Goal: Task Accomplishment & Management: Manage account settings

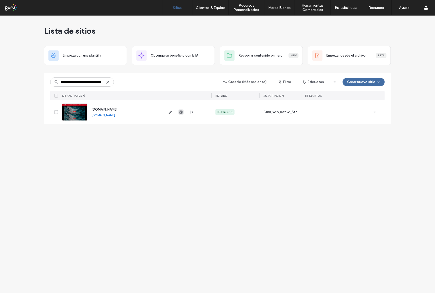
type input "**********"
click at [180, 114] on icon "button" at bounding box center [181, 112] width 4 height 4
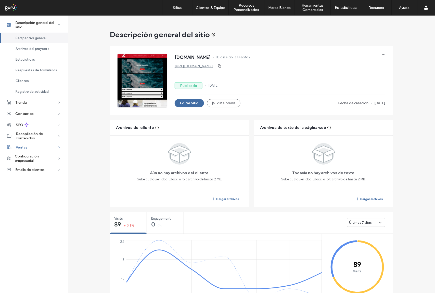
click at [38, 145] on div "Ventas" at bounding box center [34, 147] width 68 height 11
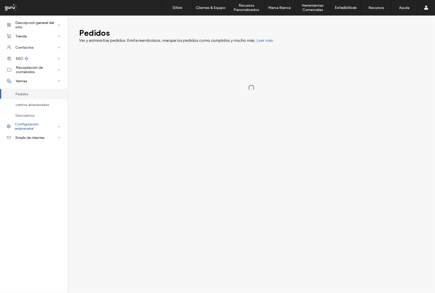
click at [40, 128] on span "Configuración empresarial" at bounding box center [36, 126] width 43 height 9
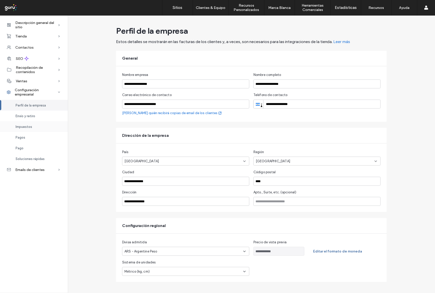
click at [31, 126] on span "Impuestos" at bounding box center [24, 127] width 17 height 4
click at [29, 115] on span "Envío y retiro" at bounding box center [26, 116] width 20 height 4
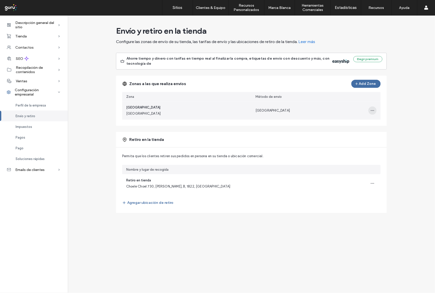
click at [373, 111] on icon "button" at bounding box center [372, 111] width 4 height 4
click at [358, 123] on span "Editar zona de envío" at bounding box center [354, 124] width 32 height 5
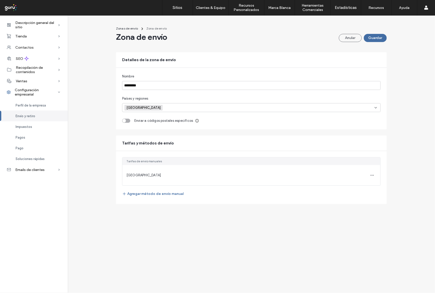
click at [173, 178] on div "[GEOGRAPHIC_DATA]" at bounding box center [251, 175] width 258 height 20
click at [137, 178] on div "[GEOGRAPHIC_DATA]" at bounding box center [251, 175] width 258 height 20
click at [374, 177] on span "button" at bounding box center [372, 175] width 8 height 8
click at [341, 172] on span "Editar método de envío" at bounding box center [341, 170] width 36 height 5
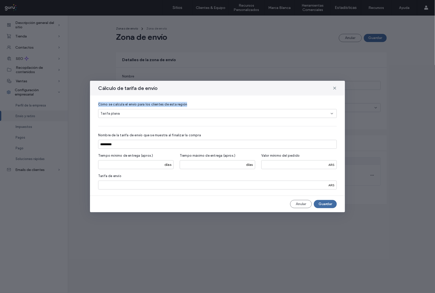
drag, startPoint x: 306, startPoint y: 87, endPoint x: 311, endPoint y: 103, distance: 17.0
click at [311, 103] on div "Cálculo de tarifa de envío Cómo se calcula el envío para los clientes de esta r…" at bounding box center [217, 146] width 255 height 131
click at [336, 89] on use at bounding box center [334, 88] width 2 height 2
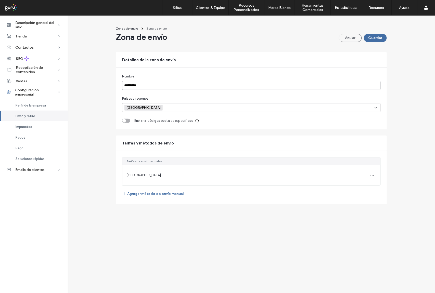
click at [336, 87] on input "*********" at bounding box center [251, 85] width 258 height 9
click at [137, 176] on span "[GEOGRAPHIC_DATA]" at bounding box center [143, 175] width 34 height 4
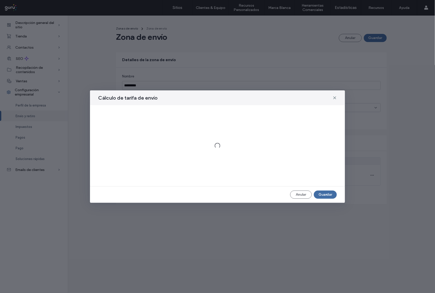
click at [369, 174] on div "Cálculo de tarifa de envío Anular Guardar" at bounding box center [217, 146] width 435 height 293
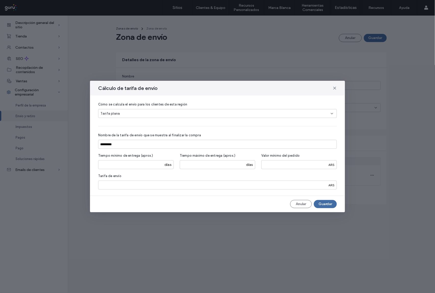
click at [206, 114] on div "Tarifa plana" at bounding box center [215, 113] width 230 height 5
click at [188, 121] on div "Envío gratuito" at bounding box center [217, 122] width 238 height 9
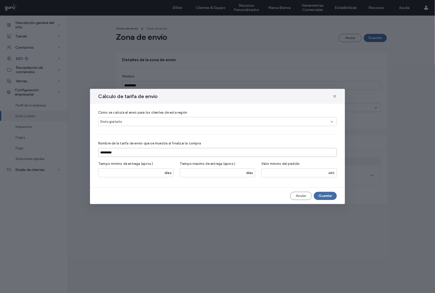
click at [139, 154] on input "*********" at bounding box center [217, 152] width 239 height 9
click at [109, 152] on input "**********" at bounding box center [217, 152] width 239 height 9
type input "**********"
click at [326, 198] on button "Guardar" at bounding box center [325, 196] width 23 height 8
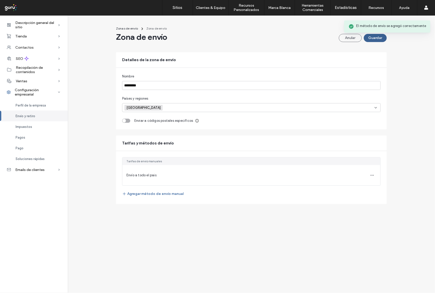
click at [374, 40] on button "Guardar" at bounding box center [375, 38] width 23 height 8
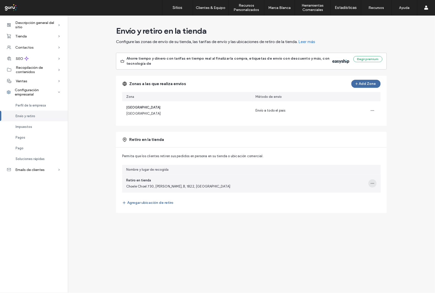
click at [368, 184] on span "button" at bounding box center [372, 183] width 8 height 8
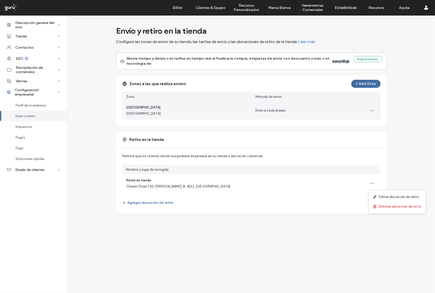
click at [261, 109] on span "Envío a todo el pais" at bounding box center [270, 111] width 30 height 4
click at [372, 112] on icon "button" at bounding box center [372, 111] width 4 height 4
click at [355, 124] on span "Editar zona de envío" at bounding box center [354, 124] width 32 height 5
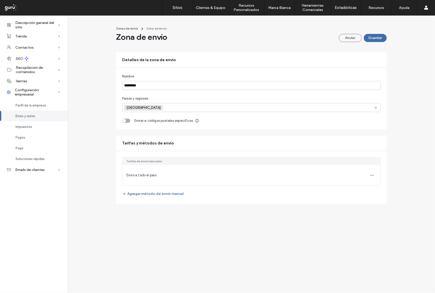
click at [140, 178] on div "Envío a todo el pais" at bounding box center [251, 175] width 258 height 20
click at [370, 176] on icon "button" at bounding box center [372, 175] width 4 height 4
click at [347, 169] on span "Editar método de envío" at bounding box center [341, 170] width 36 height 5
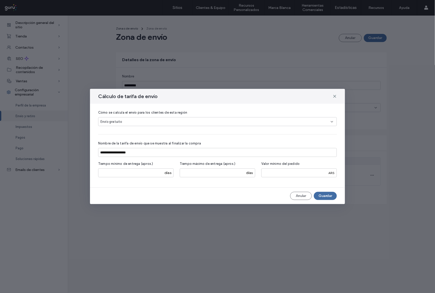
click at [289, 119] on div "Envío gratuito" at bounding box center [217, 121] width 239 height 9
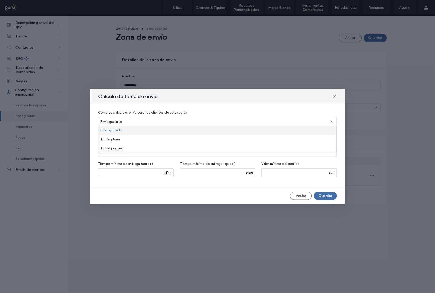
click at [282, 106] on div "**********" at bounding box center [217, 146] width 255 height 84
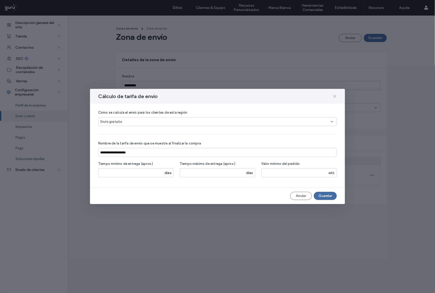
click at [335, 97] on icon at bounding box center [335, 96] width 4 height 4
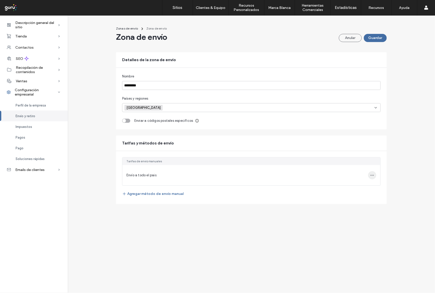
click at [372, 176] on icon "button" at bounding box center [372, 175] width 4 height 4
click at [346, 170] on span "Editar método de envío" at bounding box center [341, 170] width 36 height 5
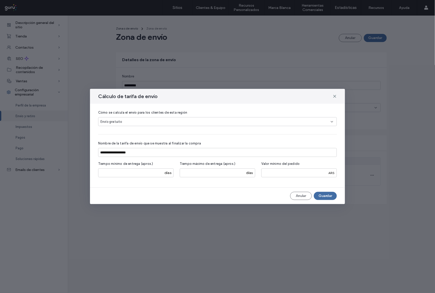
click at [129, 122] on div "Envío gratuito" at bounding box center [215, 121] width 230 height 5
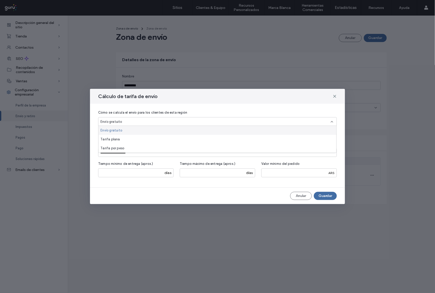
click at [138, 130] on div "Envío gratuito" at bounding box center [217, 130] width 238 height 9
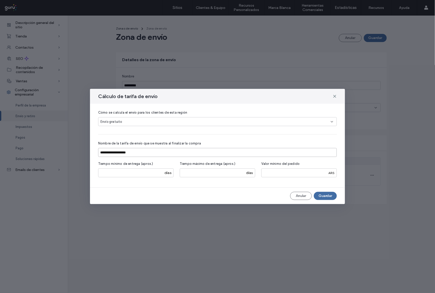
click at [109, 154] on input "**********" at bounding box center [217, 152] width 239 height 9
type input "**********"
click at [324, 194] on button "Guardar" at bounding box center [325, 196] width 23 height 8
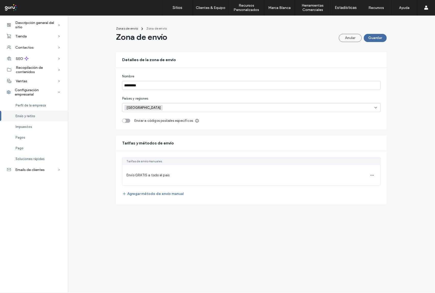
click at [155, 176] on span "Envío GRATIS a todo el pais" at bounding box center [147, 175] width 43 height 4
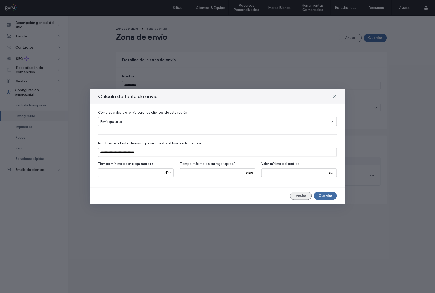
click at [306, 198] on button "Anular" at bounding box center [301, 196] width 22 height 8
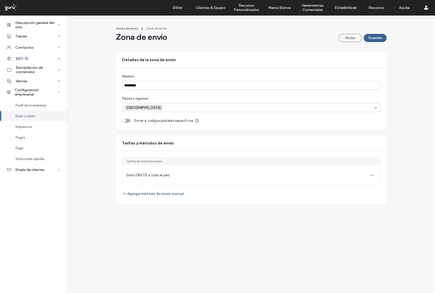
drag, startPoint x: 374, startPoint y: 38, endPoint x: 366, endPoint y: 37, distance: 8.3
click at [374, 39] on button "Guardar" at bounding box center [375, 38] width 23 height 8
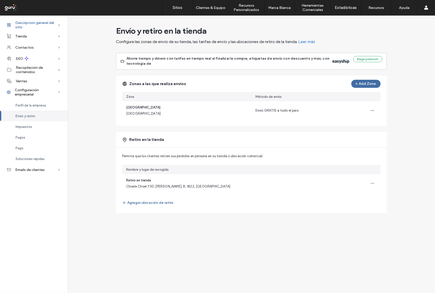
click at [33, 22] on span "Descripción general del sitio" at bounding box center [36, 25] width 42 height 9
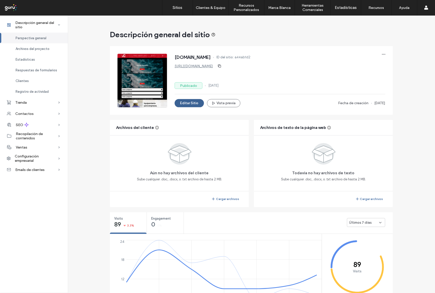
click at [183, 103] on button "Editar Sitio" at bounding box center [189, 103] width 29 height 8
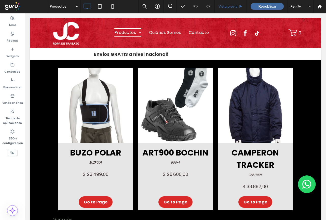
click at [233, 9] on div "Vista previa" at bounding box center [231, 6] width 32 height 13
click at [227, 5] on span "Vista previa" at bounding box center [228, 6] width 19 height 4
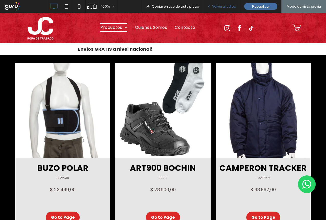
click at [229, 6] on span "Volver al editor" at bounding box center [224, 6] width 24 height 4
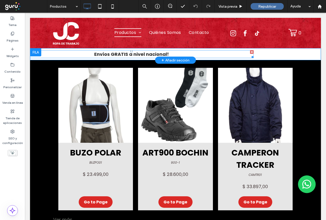
click at [132, 58] on div "Envíos GRATIS a nivel nacional!" at bounding box center [131, 54] width 245 height 8
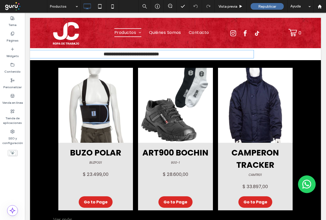
type input "*******"
type input "**"
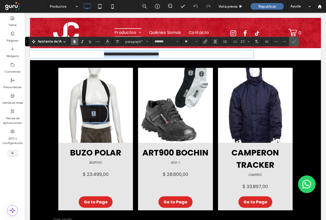
click at [189, 54] on p "**********" at bounding box center [131, 54] width 245 height 7
click at [274, 56] on div "**********" at bounding box center [175, 54] width 245 height 12
click at [293, 44] on span "Confirmar" at bounding box center [293, 41] width 2 height 9
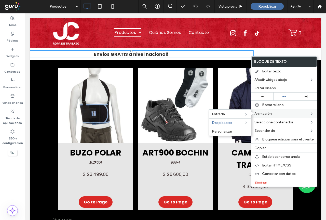
click at [274, 111] on label "Animación" at bounding box center [282, 113] width 55 height 4
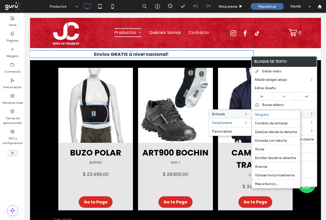
click at [236, 112] on div "Entrada Ninguno Fundido de entrada Deslizar desde la derecha Entrada con rebote…" at bounding box center [230, 114] width 42 height 9
click at [272, 132] on span "Deslizar desde la derecha" at bounding box center [276, 132] width 42 height 4
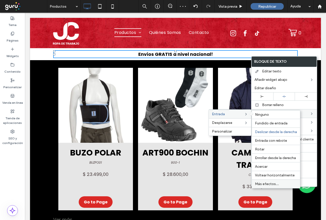
click at [271, 183] on span "Más efectos..." at bounding box center [267, 184] width 24 height 4
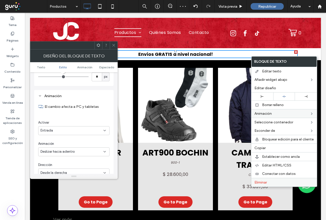
scroll to position [126, 0]
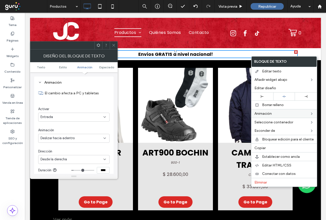
click at [82, 159] on div "Desde la derecha" at bounding box center [72, 159] width 63 height 5
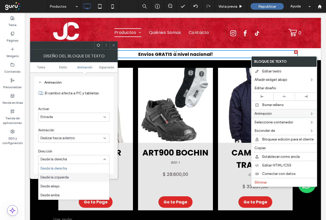
click at [71, 178] on div "Desde la izquierda" at bounding box center [73, 177] width 71 height 9
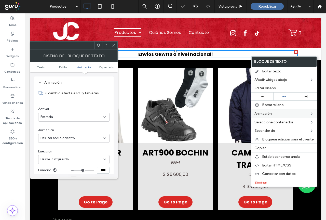
click at [113, 46] on use at bounding box center [113, 45] width 3 height 3
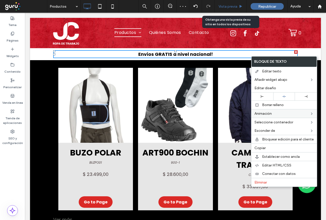
click at [232, 6] on span "Vista previa" at bounding box center [228, 6] width 19 height 4
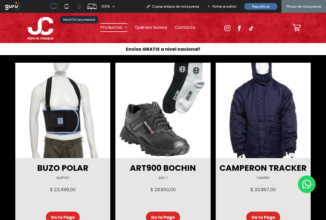
click at [79, 5] on icon at bounding box center [79, 6] width 10 height 10
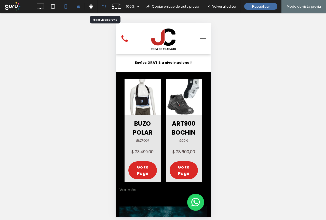
click at [104, 8] on icon at bounding box center [104, 7] width 4 height 4
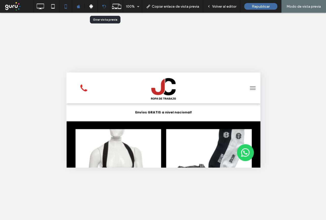
click at [104, 8] on icon at bounding box center [104, 7] width 4 height 4
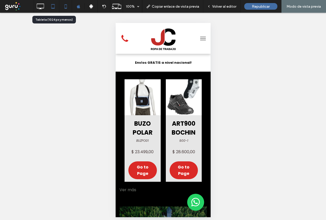
click at [55, 7] on use at bounding box center [52, 6] width 3 height 4
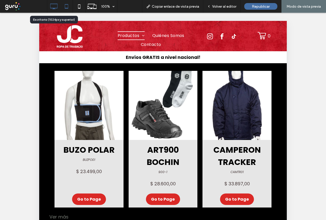
click at [53, 8] on use at bounding box center [53, 7] width 7 height 6
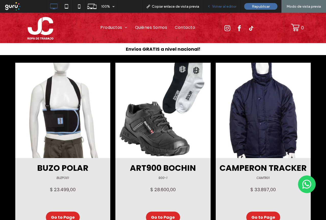
click at [227, 5] on span "Volver al editor" at bounding box center [224, 6] width 24 height 4
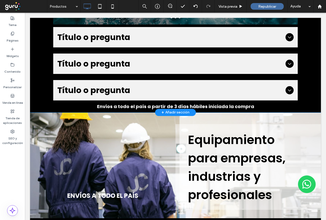
scroll to position [433, 0]
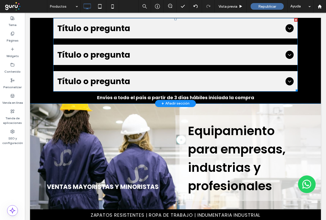
click at [287, 29] on icon at bounding box center [290, 28] width 6 height 6
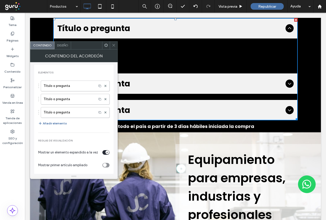
click at [119, 46] on div "Describa el artículo o responda a la pregunta para que los visitantes del sitio…" at bounding box center [175, 53] width 236 height 21
click at [115, 46] on icon at bounding box center [114, 45] width 4 height 4
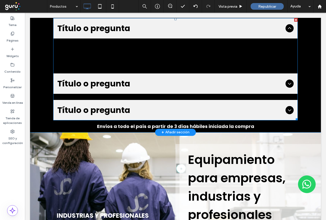
drag, startPoint x: 288, startPoint y: 27, endPoint x: 286, endPoint y: 50, distance: 22.8
click at [288, 27] on icon at bounding box center [290, 28] width 6 height 6
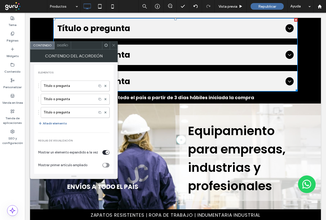
click at [113, 46] on icon at bounding box center [114, 45] width 4 height 4
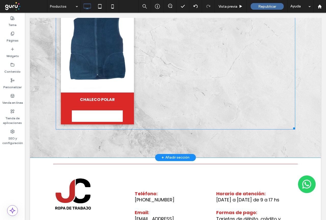
scroll to position [1784, 0]
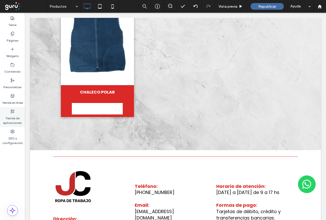
click at [11, 119] on label "Tienda de aplicaciones" at bounding box center [12, 119] width 25 height 12
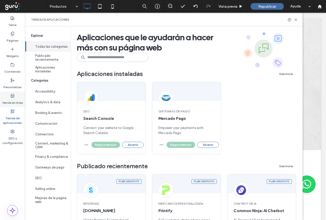
click at [14, 101] on label "Venda en línea" at bounding box center [12, 101] width 21 height 7
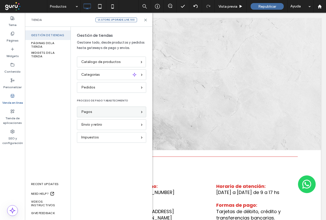
click at [91, 114] on div "Pagos" at bounding box center [109, 112] width 56 height 6
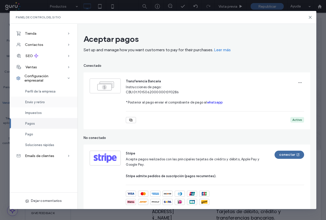
click at [40, 103] on span "Envío y retiro" at bounding box center [35, 102] width 20 height 4
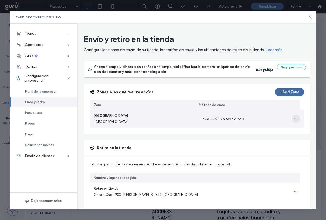
click at [294, 118] on icon "button" at bounding box center [296, 119] width 4 height 4
click at [280, 132] on span "Editar zona de envío" at bounding box center [274, 131] width 32 height 5
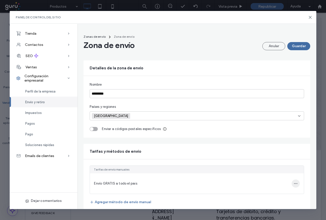
click at [294, 183] on icon "button" at bounding box center [296, 183] width 4 height 4
click at [268, 180] on span "Editar método de envío" at bounding box center [261, 178] width 36 height 5
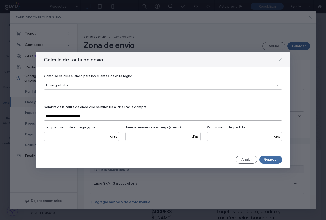
drag, startPoint x: 70, startPoint y: 116, endPoint x: 108, endPoint y: 111, distance: 38.3
click at [102, 117] on input "**********" at bounding box center [163, 116] width 239 height 9
drag, startPoint x: 55, startPoint y: 117, endPoint x: 108, endPoint y: 117, distance: 53.0
click at [108, 117] on input "**********" at bounding box center [163, 116] width 239 height 9
type input "**********"
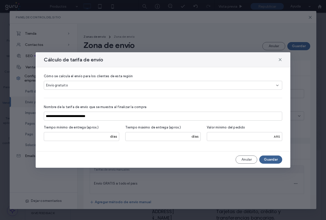
click at [275, 157] on button "Guardar" at bounding box center [270, 159] width 23 height 8
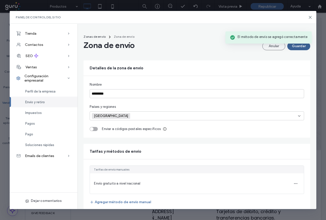
click at [293, 46] on button "Guardar" at bounding box center [298, 46] width 23 height 8
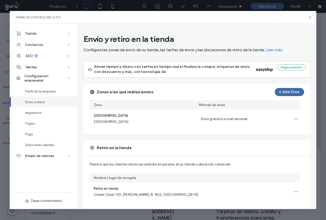
click at [309, 16] on icon at bounding box center [310, 17] width 4 height 4
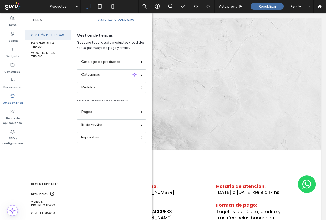
click at [146, 20] on use at bounding box center [145, 20] width 2 height 2
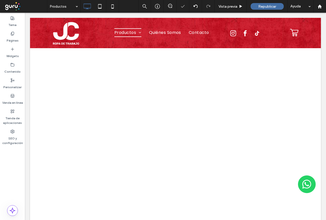
scroll to position [0, 0]
